Goal: Use online tool/utility: Utilize a website feature to perform a specific function

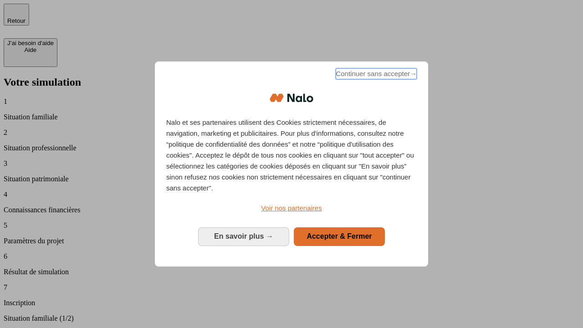
click at [375, 75] on span "Continuer sans accepter →" at bounding box center [376, 73] width 81 height 11
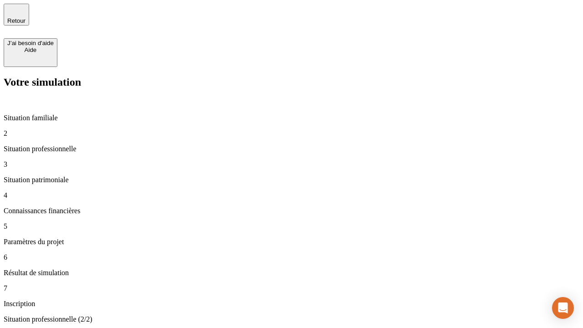
type input "30 000"
type input "0"
type input "1 000"
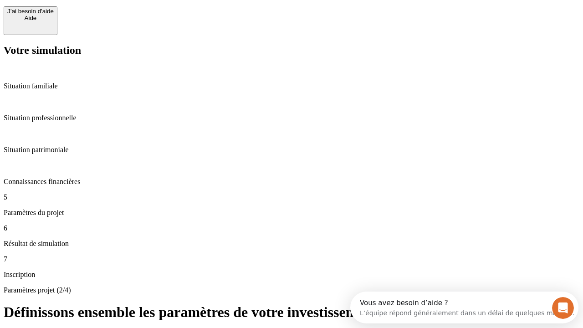
type input "40"
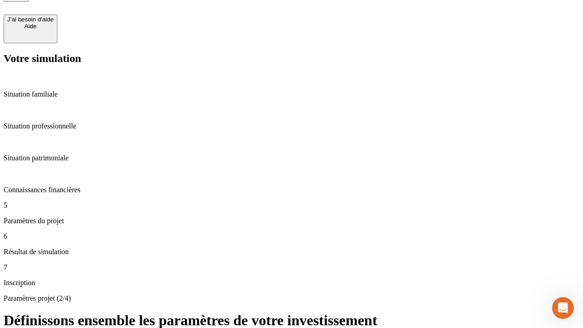
type input "200 000"
type input "640"
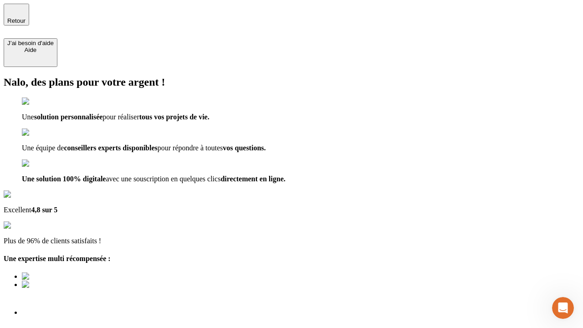
type input "[EMAIL_ADDRESS][DOMAIN_NAME]"
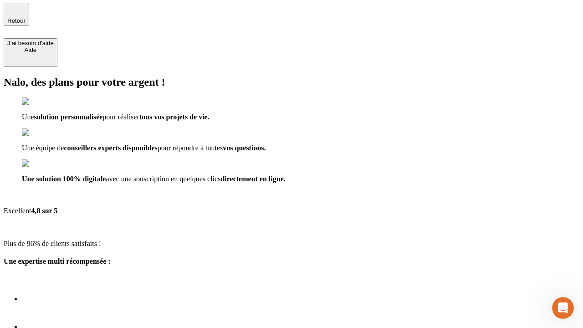
scroll to position [3, 0]
